Goal: Manage account settings

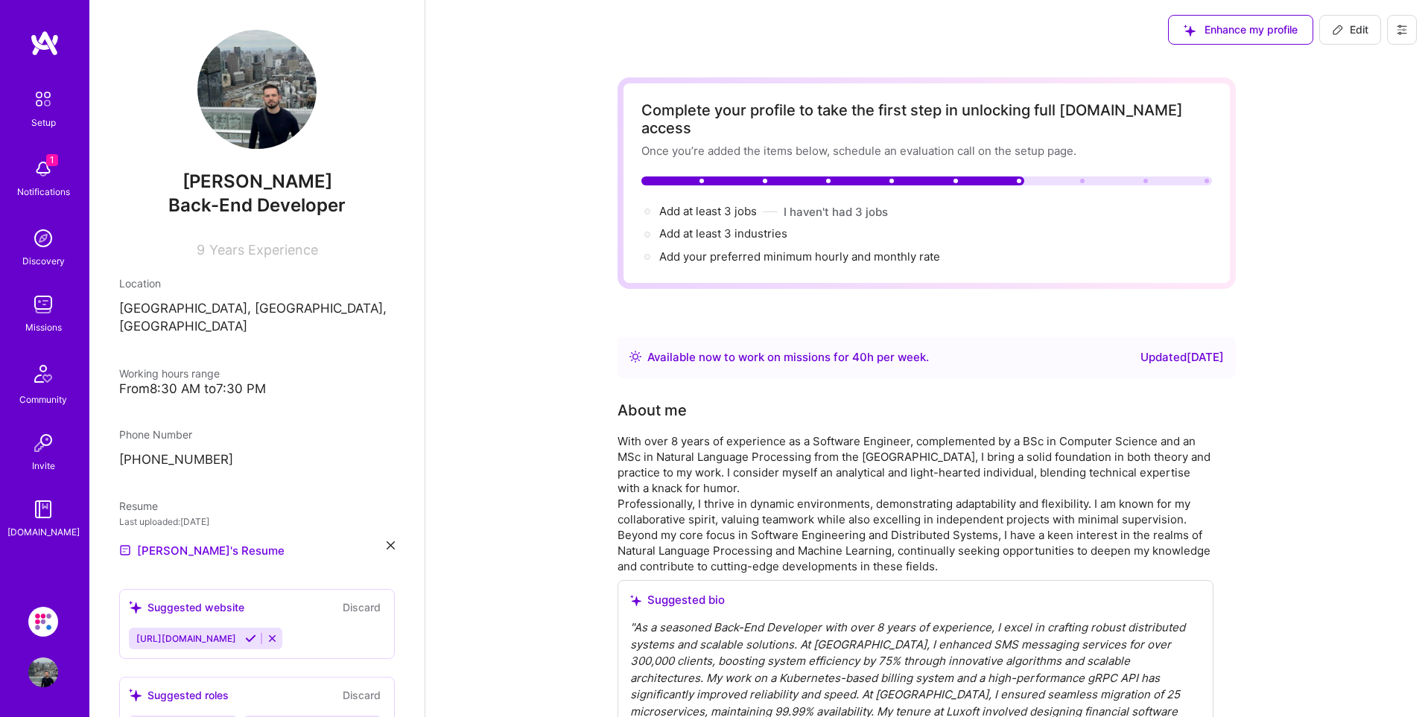
click at [1387, 36] on button at bounding box center [1402, 30] width 30 height 30
click at [1377, 98] on button "Payment method" at bounding box center [1361, 102] width 112 height 38
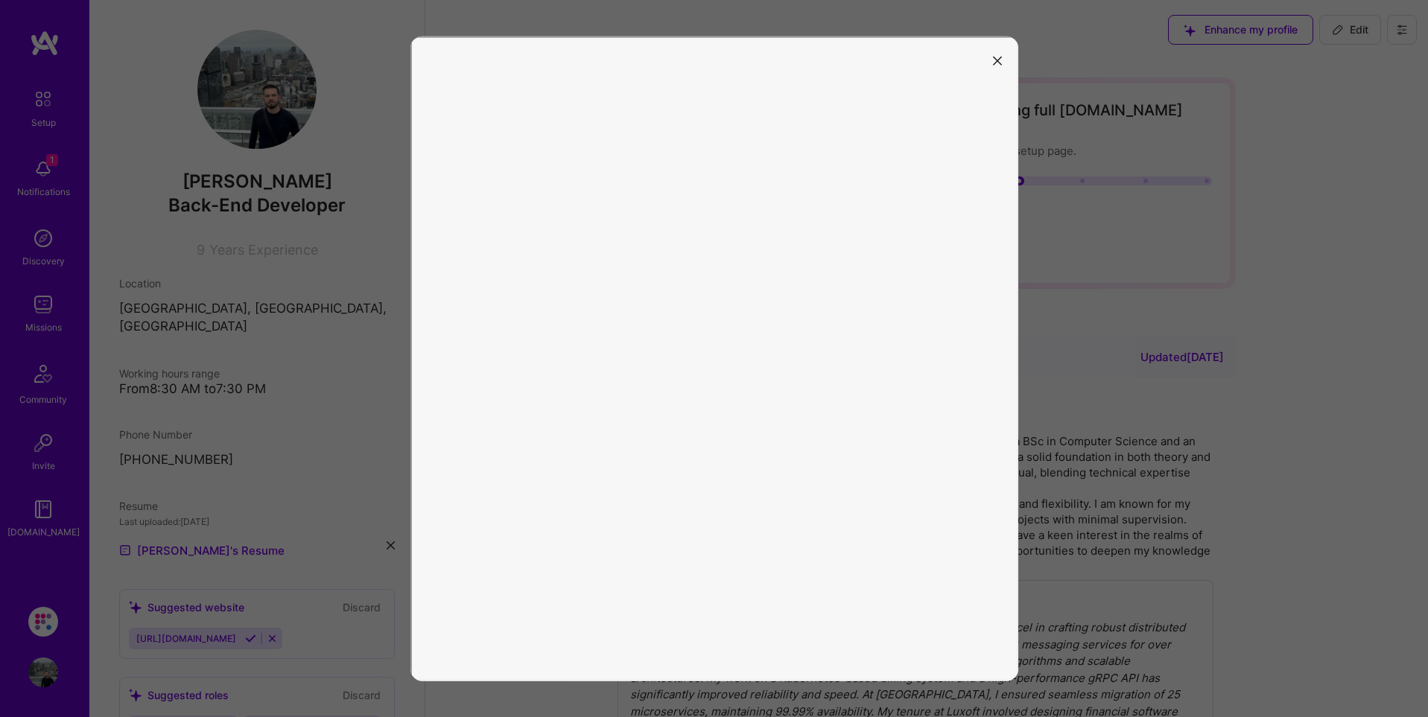
click at [997, 59] on icon "modal" at bounding box center [997, 61] width 9 height 9
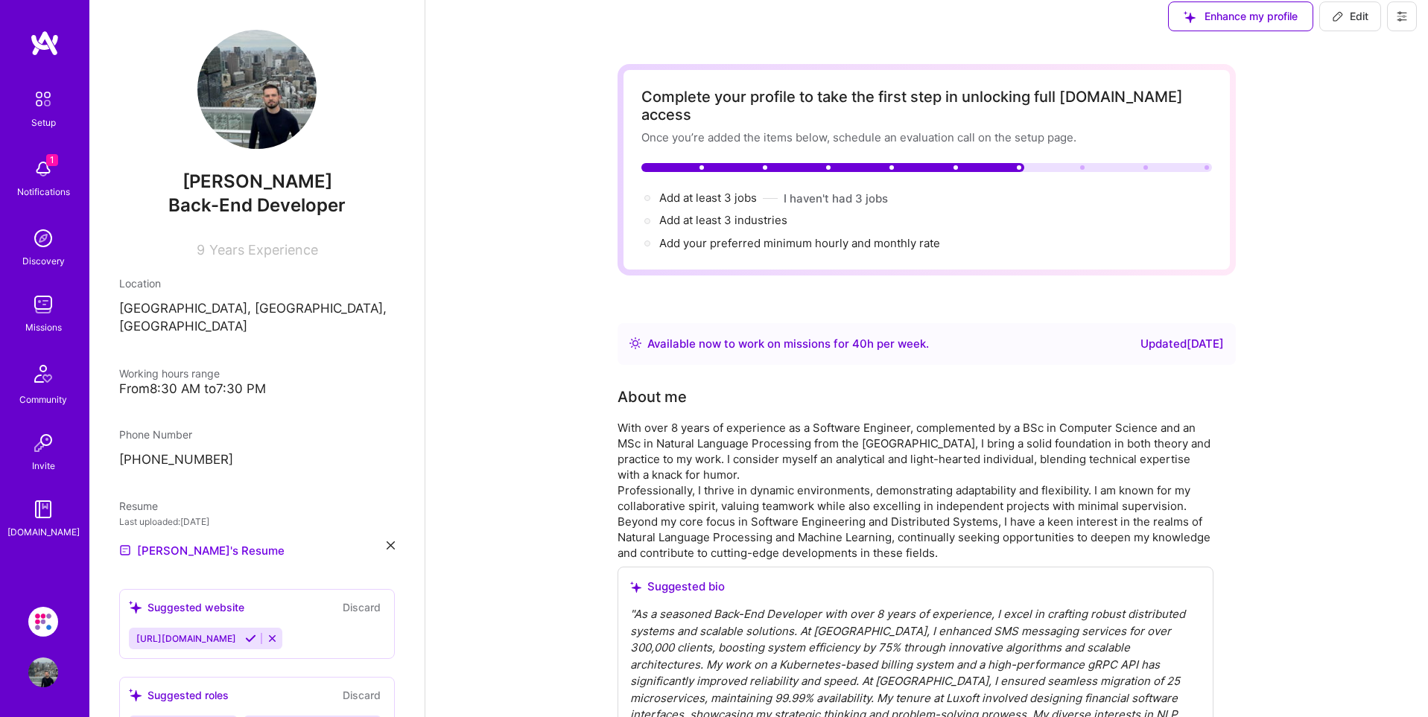
scroll to position [18, 0]
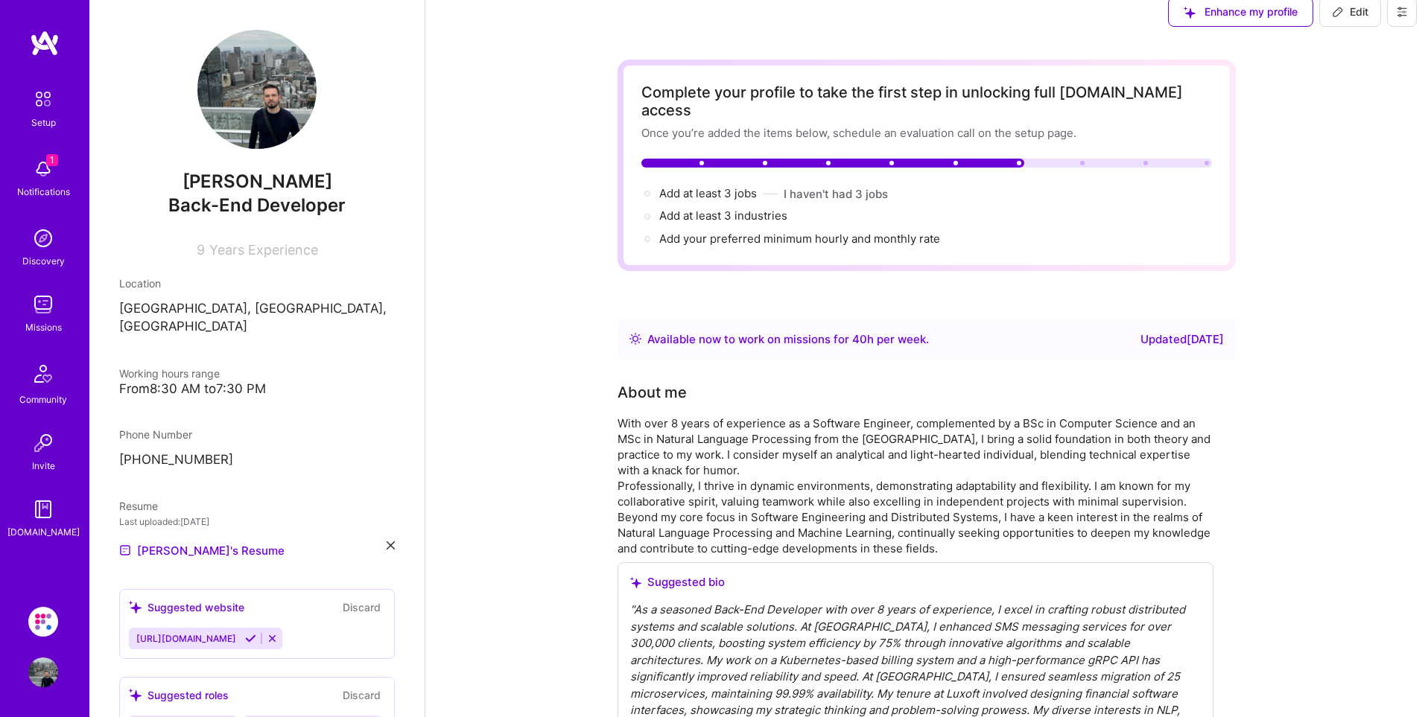
click at [1397, 19] on button at bounding box center [1402, 12] width 30 height 30
click at [1326, 94] on button "Payment method" at bounding box center [1361, 84] width 112 height 38
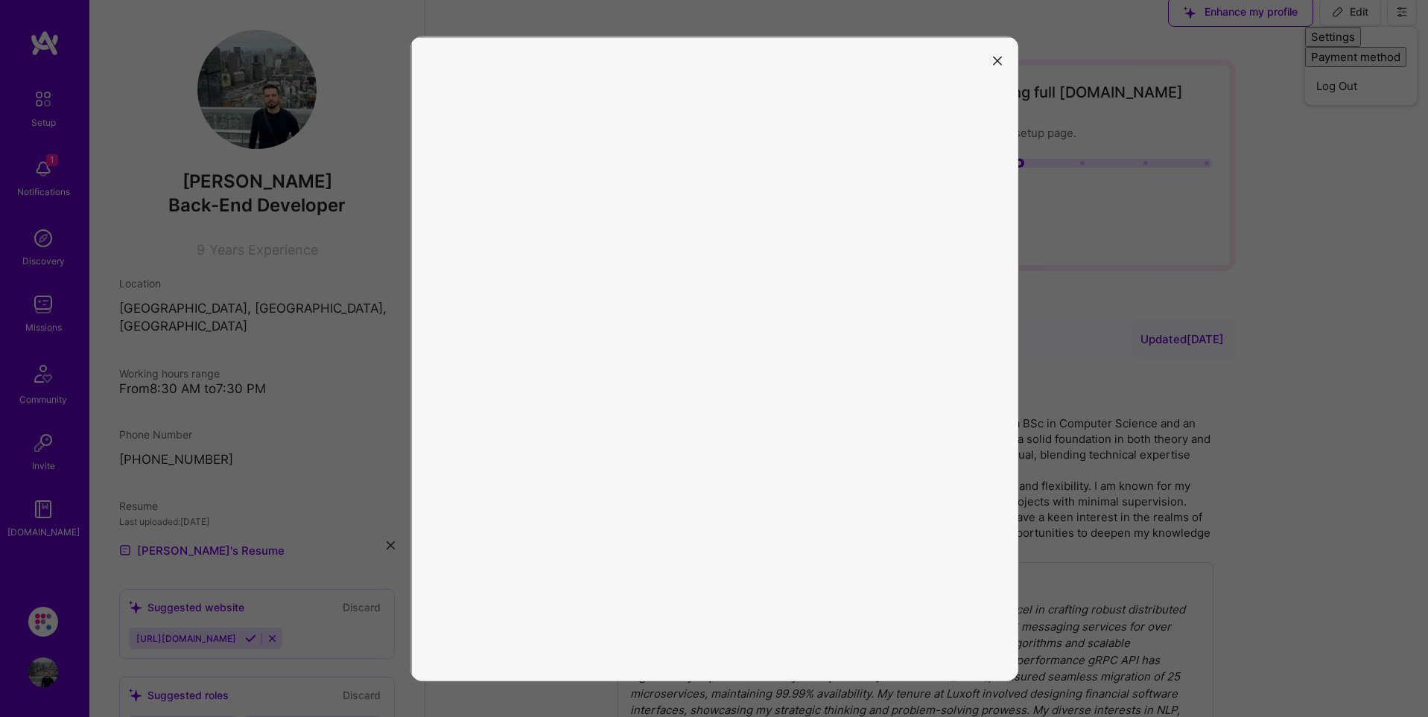
click at [1001, 60] on icon "modal" at bounding box center [997, 61] width 9 height 9
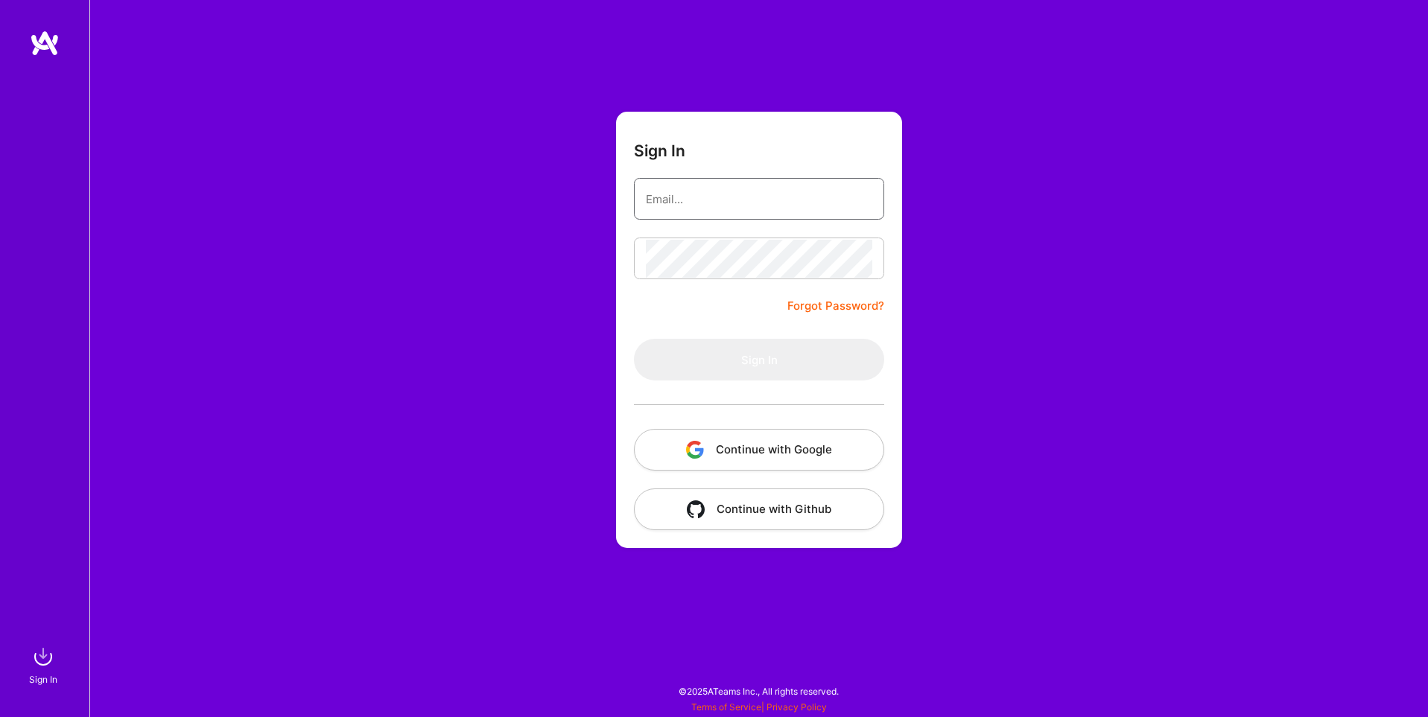
type input "[EMAIL_ADDRESS][DOMAIN_NAME]"
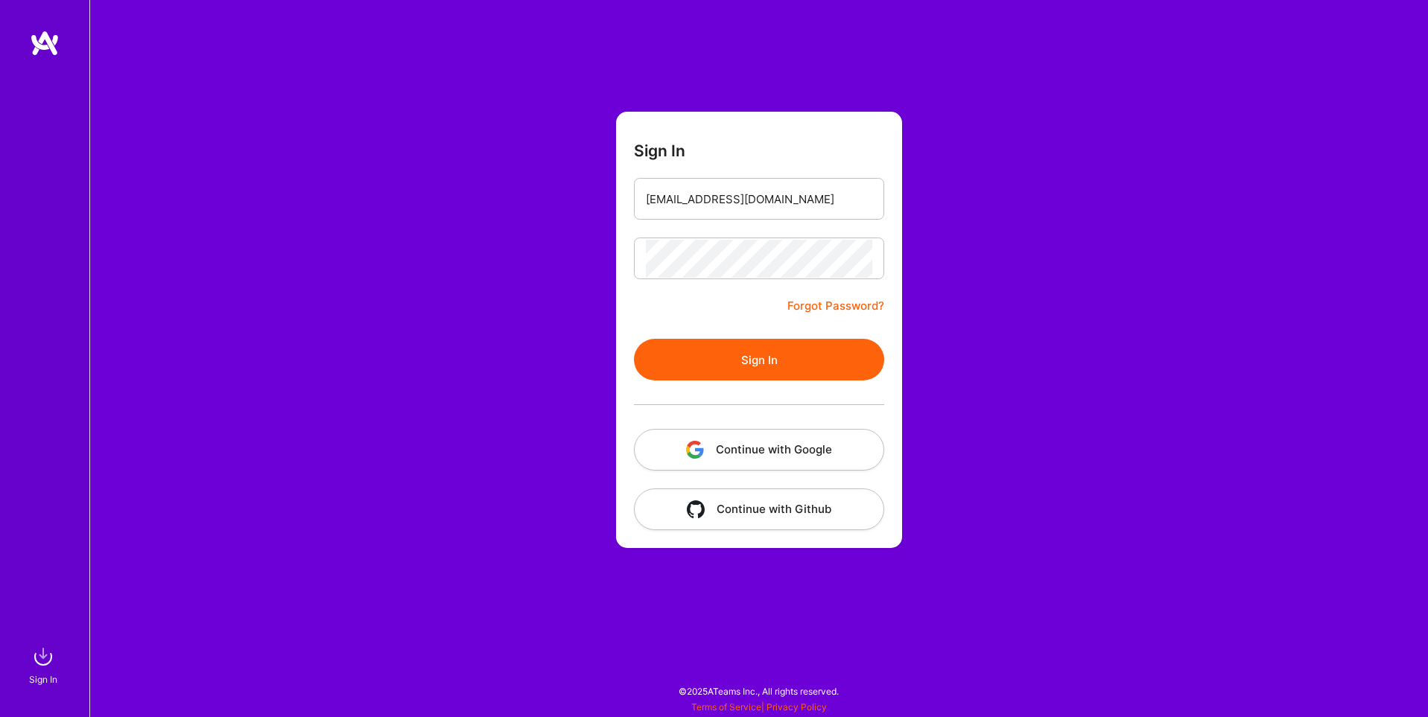
click at [816, 448] on button "Continue with Google" at bounding box center [759, 450] width 250 height 42
